Goal: Task Accomplishment & Management: Manage account settings

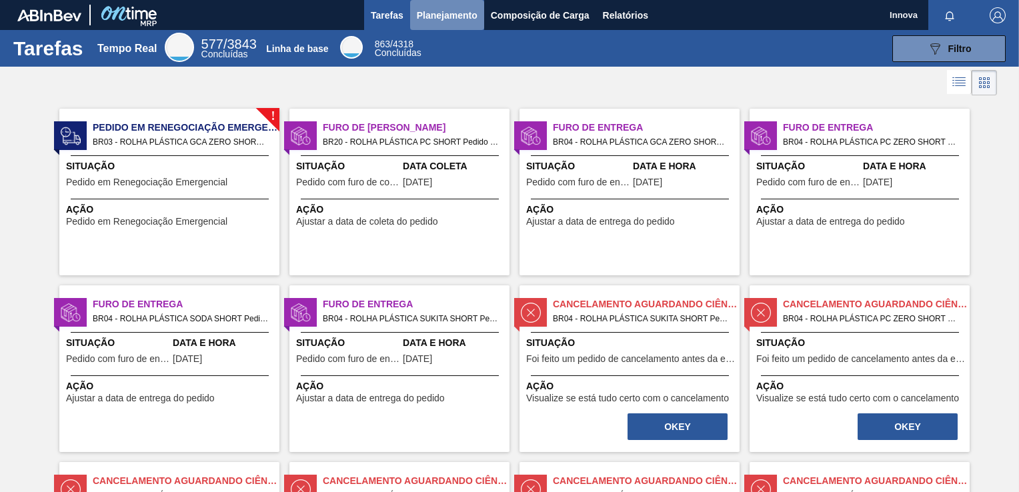
click at [459, 28] on button "Planejamento" at bounding box center [447, 15] width 74 height 30
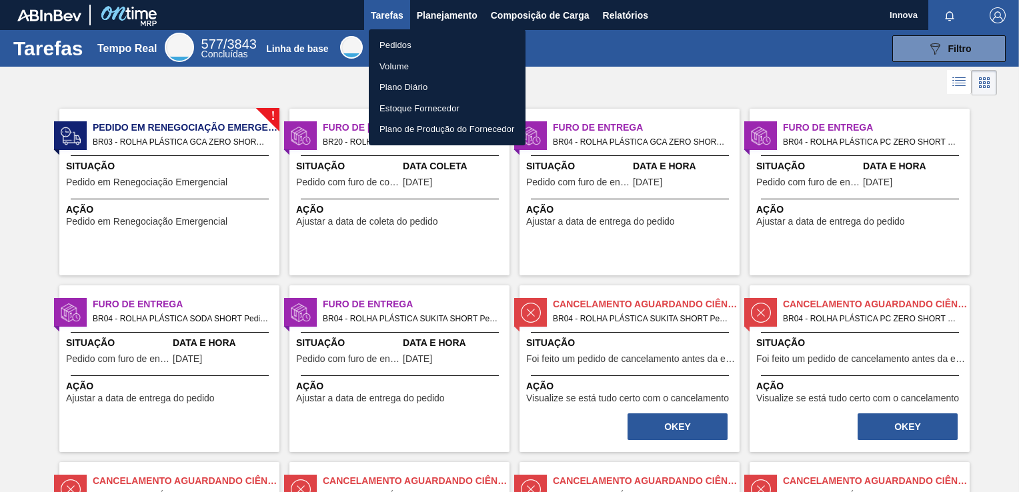
click at [427, 47] on li "Pedidos" at bounding box center [447, 45] width 157 height 21
